Goal: Task Accomplishment & Management: Manage account settings

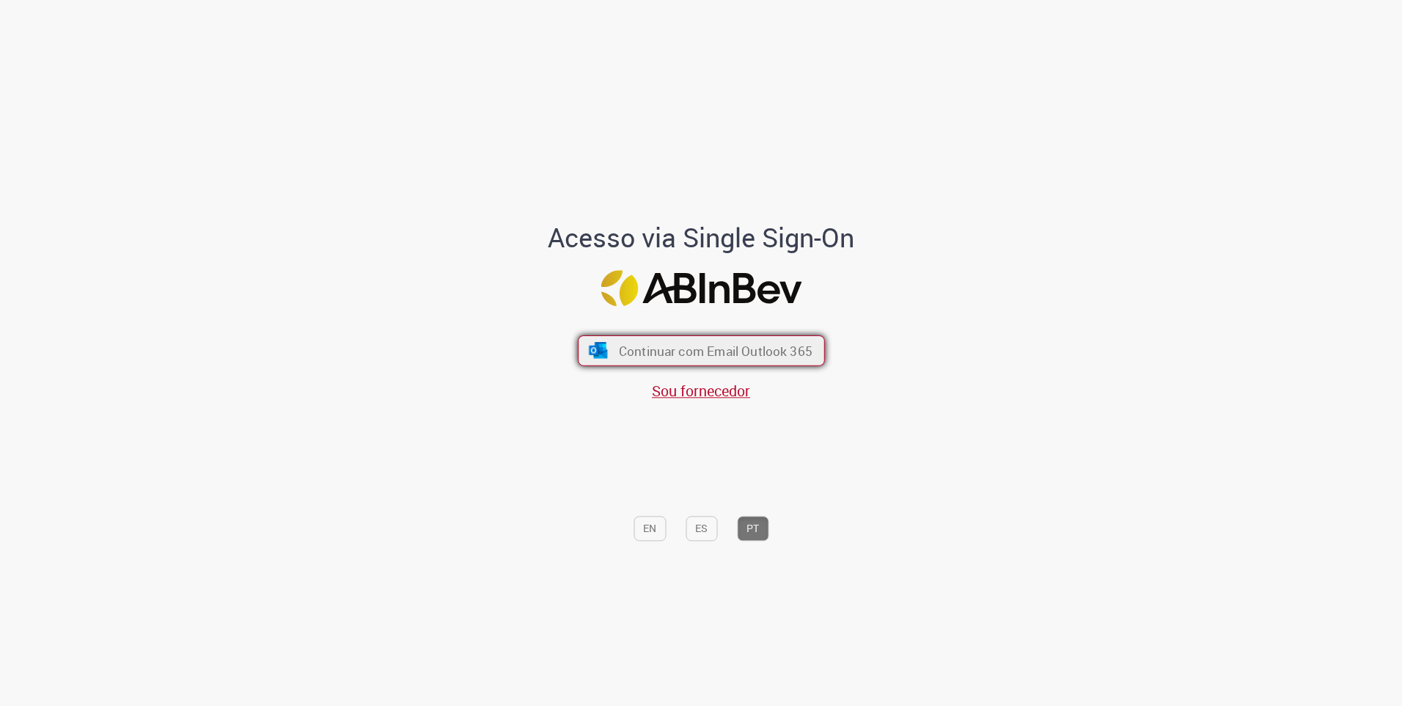
click at [692, 344] on span "Continuar com Email Outlook 365" at bounding box center [715, 350] width 194 height 17
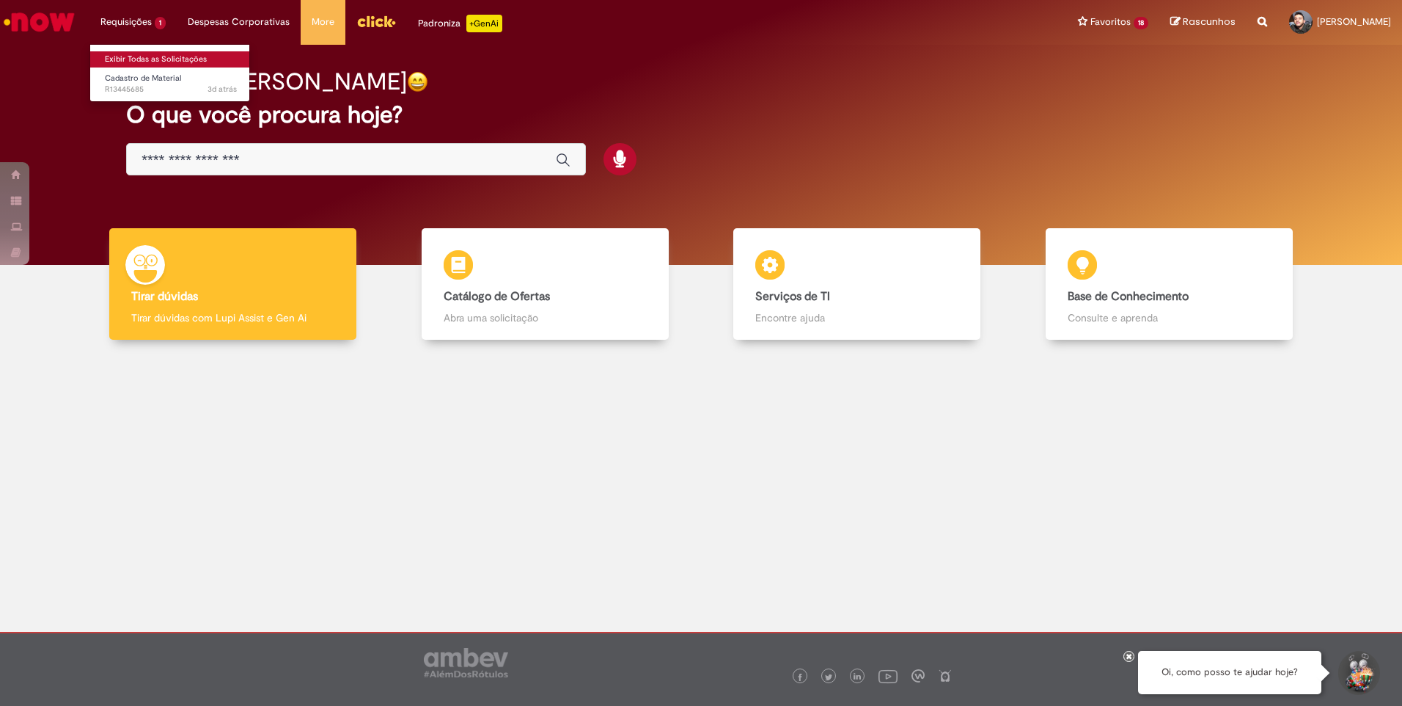
click at [158, 56] on link "Exibir Todas as Solicitações" at bounding box center [170, 59] width 161 height 16
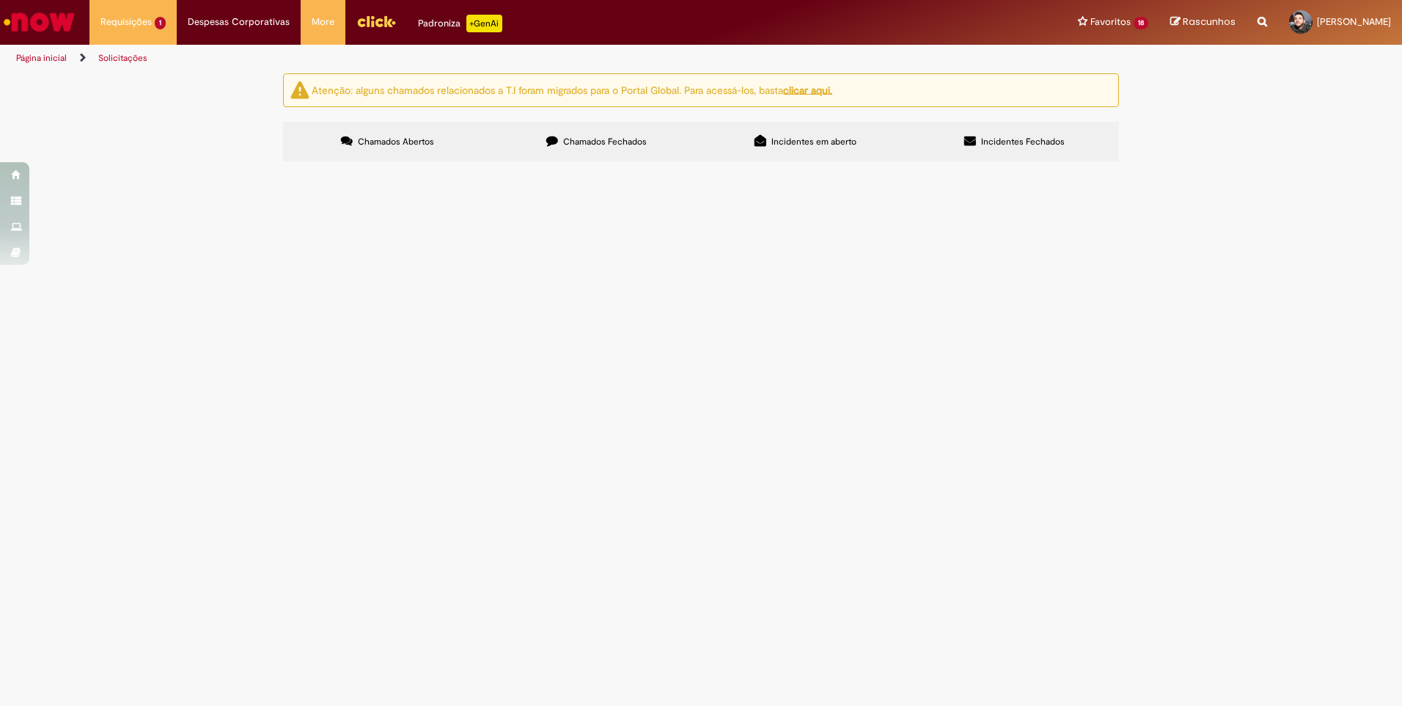
click at [808, 414] on main "Solicitações Atenção: alguns chamados relacionados a T.I foram migrados para o …" at bounding box center [701, 389] width 1402 height 633
